Goal: Information Seeking & Learning: Learn about a topic

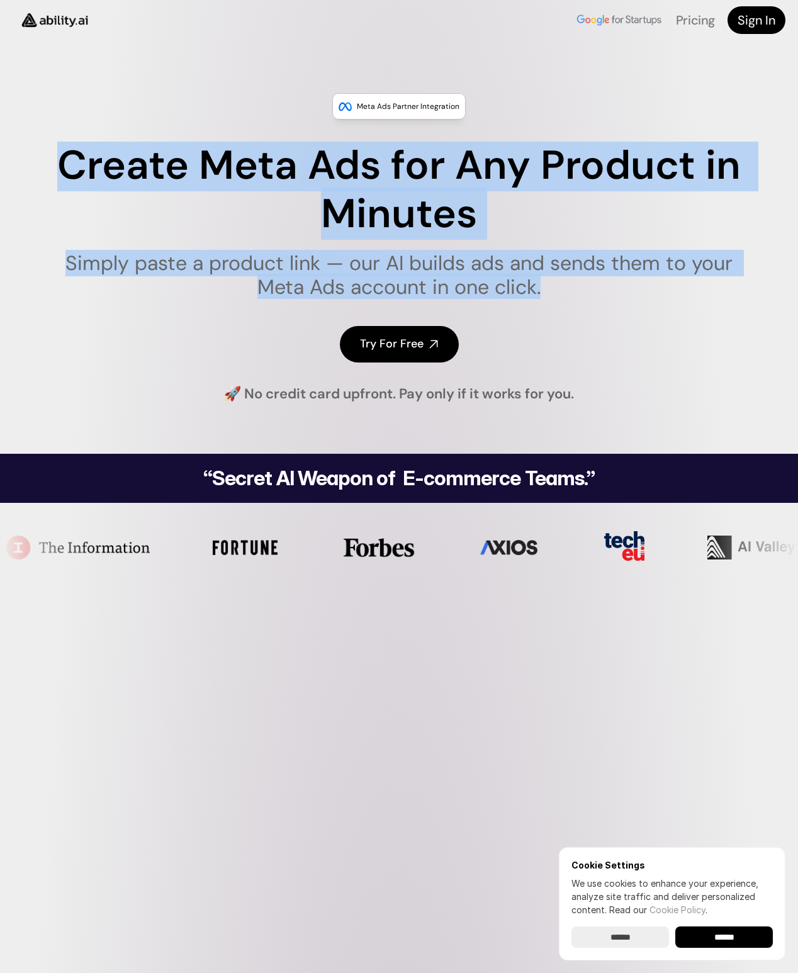
drag, startPoint x: 126, startPoint y: 159, endPoint x: 624, endPoint y: 391, distance: 549.3
click at [610, 379] on div "Meta Ads Partner Integration Create Meta Ads for Any Product in Minutes Simply …" at bounding box center [399, 247] width 798 height 388
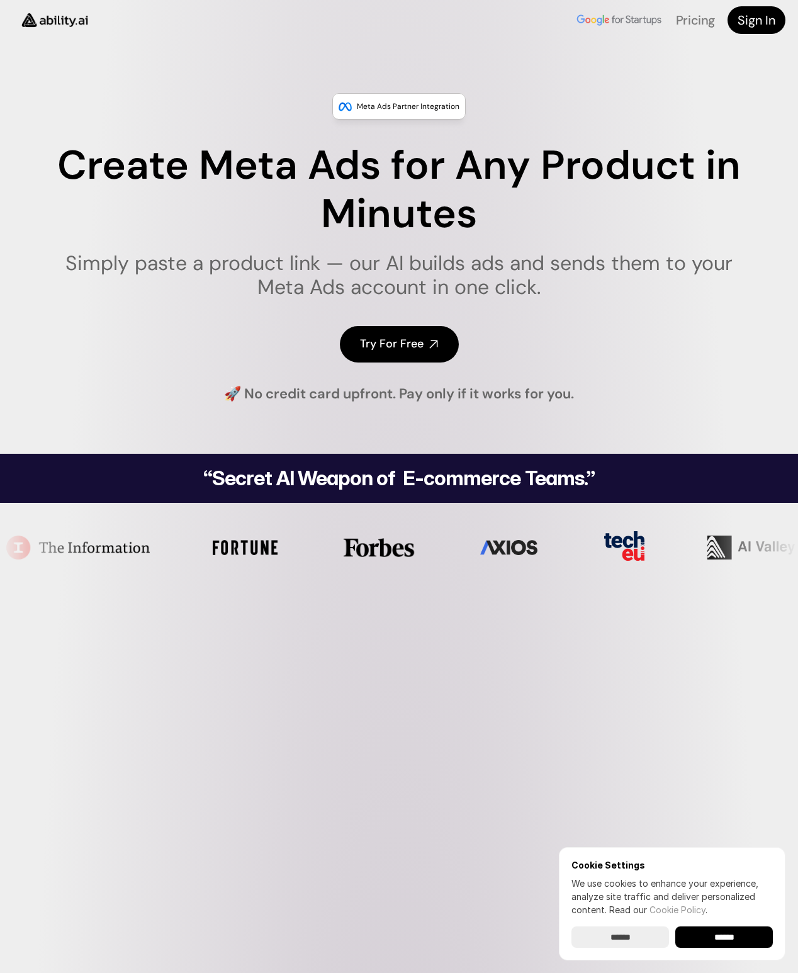
click at [623, 390] on div "🚀 No credit card upfront. Pay only if it works for you." at bounding box center [399, 395] width 719 height 20
drag, startPoint x: 480, startPoint y: 337, endPoint x: 303, endPoint y: 181, distance: 236.0
click at [329, 208] on div "Meta Ads Partner Integration Create Meta Ads for Any Product in Minutes Simply …" at bounding box center [399, 247] width 798 height 388
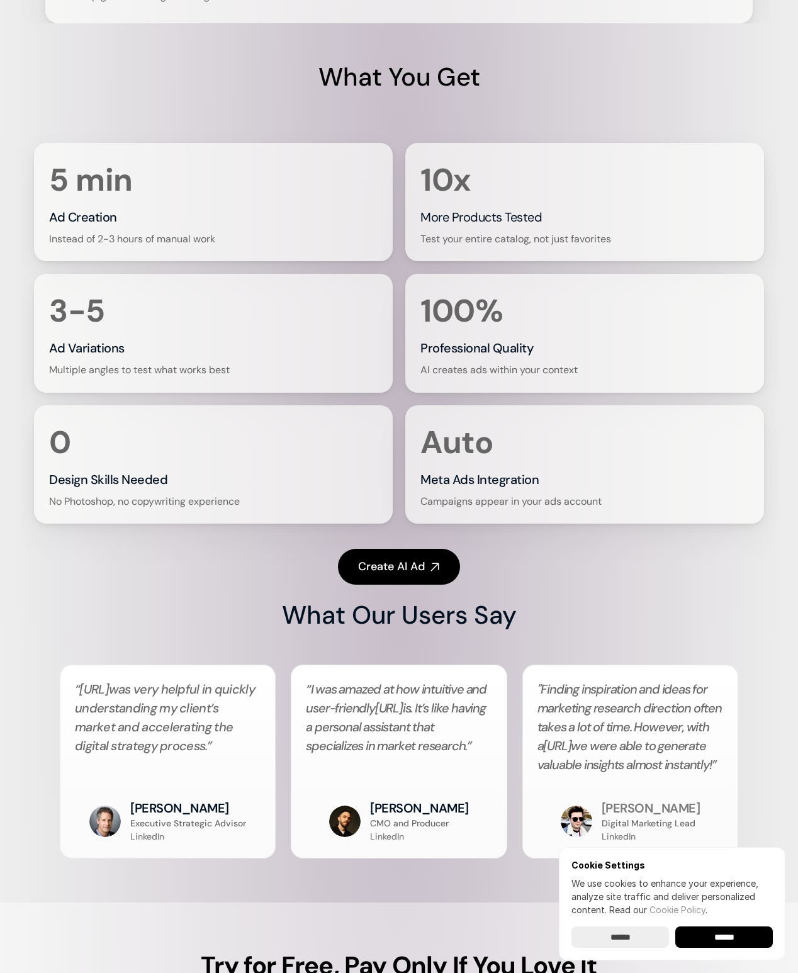
scroll to position [1921, 0]
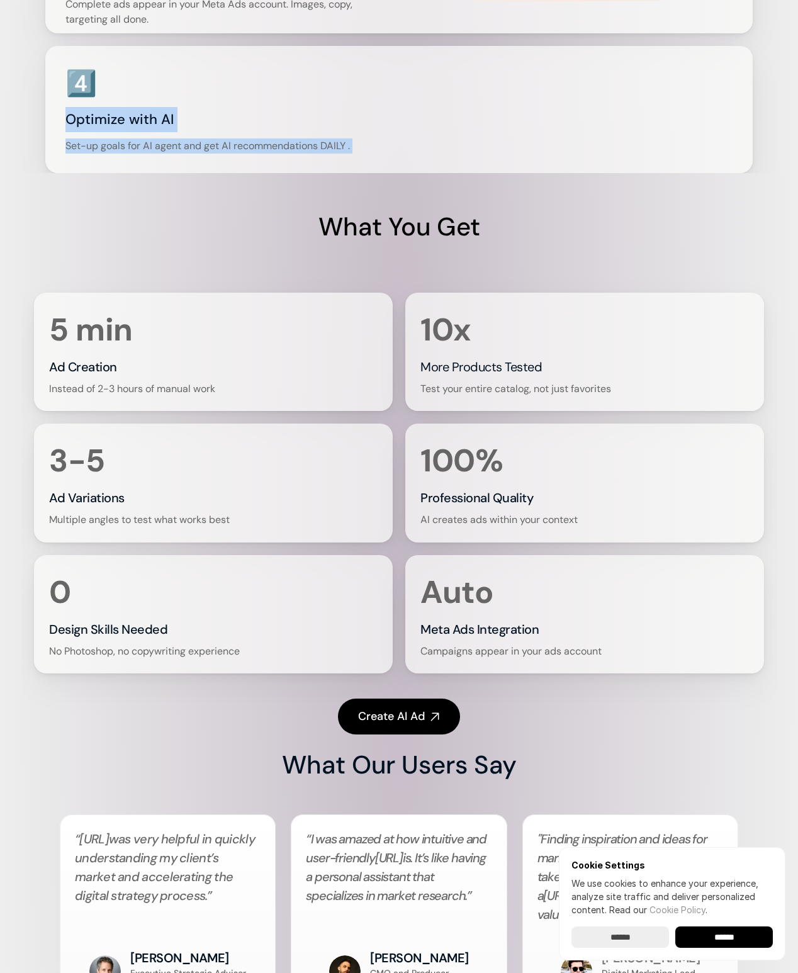
drag, startPoint x: 509, startPoint y: 530, endPoint x: 212, endPoint y: 315, distance: 366.1
click at [212, 321] on div "Pricing Sign In Meta Ads Partner Integration Create Meta Ads for Any Product in…" at bounding box center [399, 530] width 798 height 4902
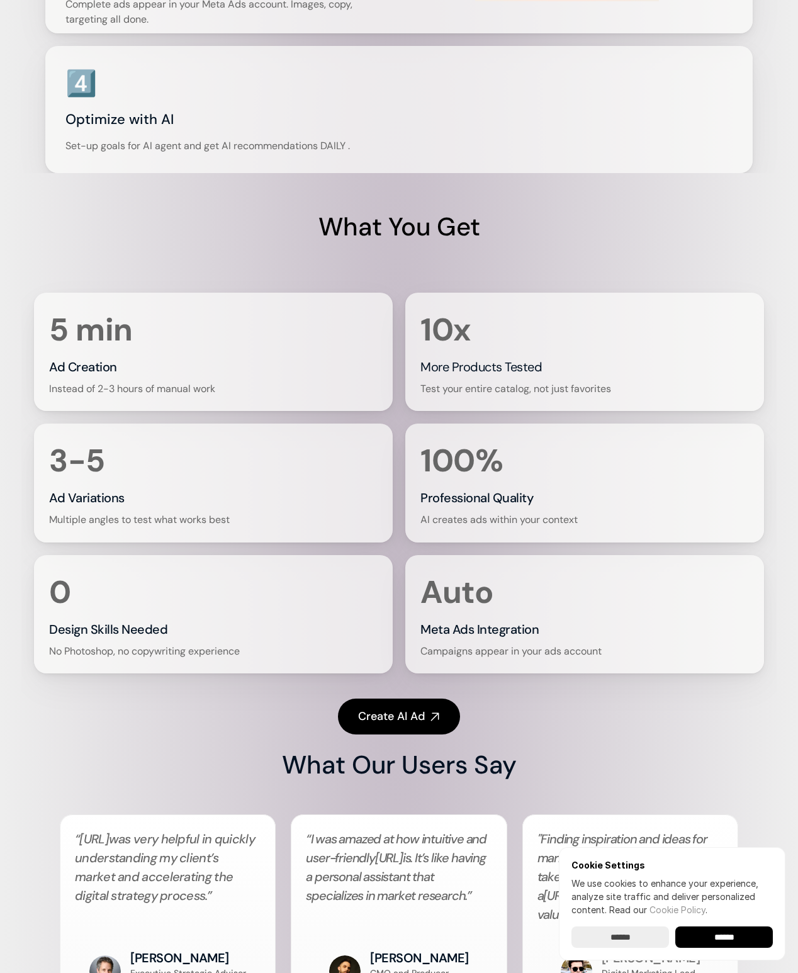
drag, startPoint x: 547, startPoint y: 518, endPoint x: 339, endPoint y: 477, distance: 211.3
click at [230, 526] on div "Pricing Sign In Meta Ads Partner Integration Create Meta Ads for Any Product in…" at bounding box center [399, 530] width 798 height 4902
